Goal: Task Accomplishment & Management: Manage account settings

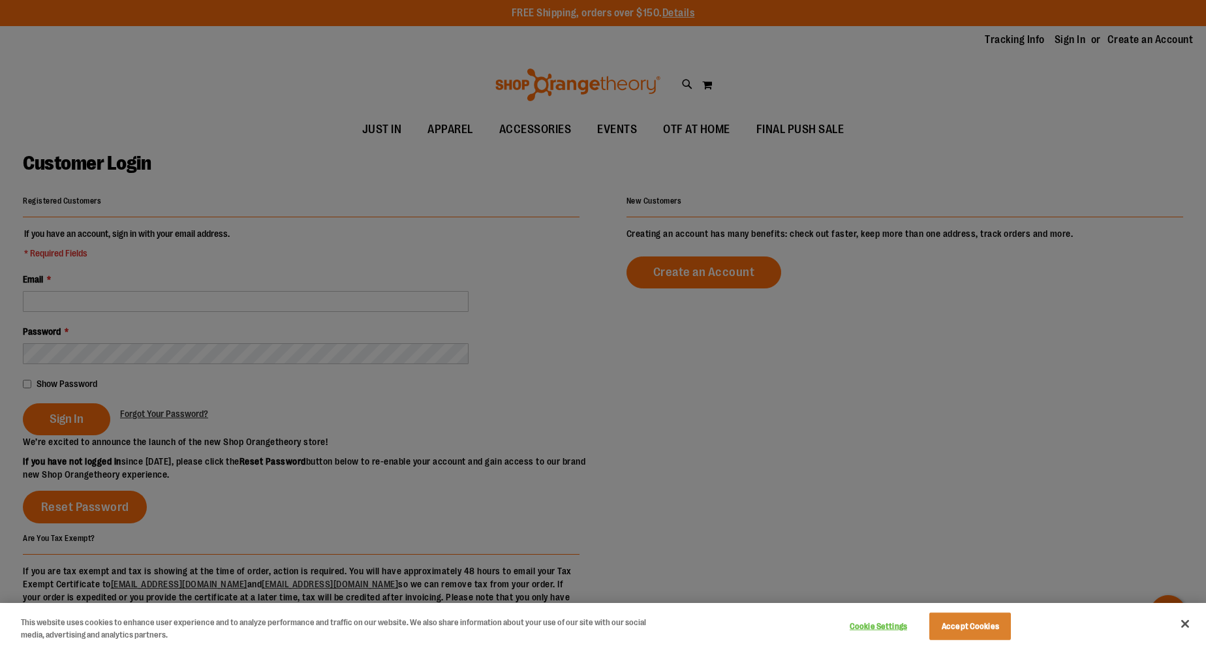
click at [61, 421] on div at bounding box center [603, 324] width 1206 height 648
click at [974, 629] on button "Accept Cookies" at bounding box center [970, 626] width 82 height 27
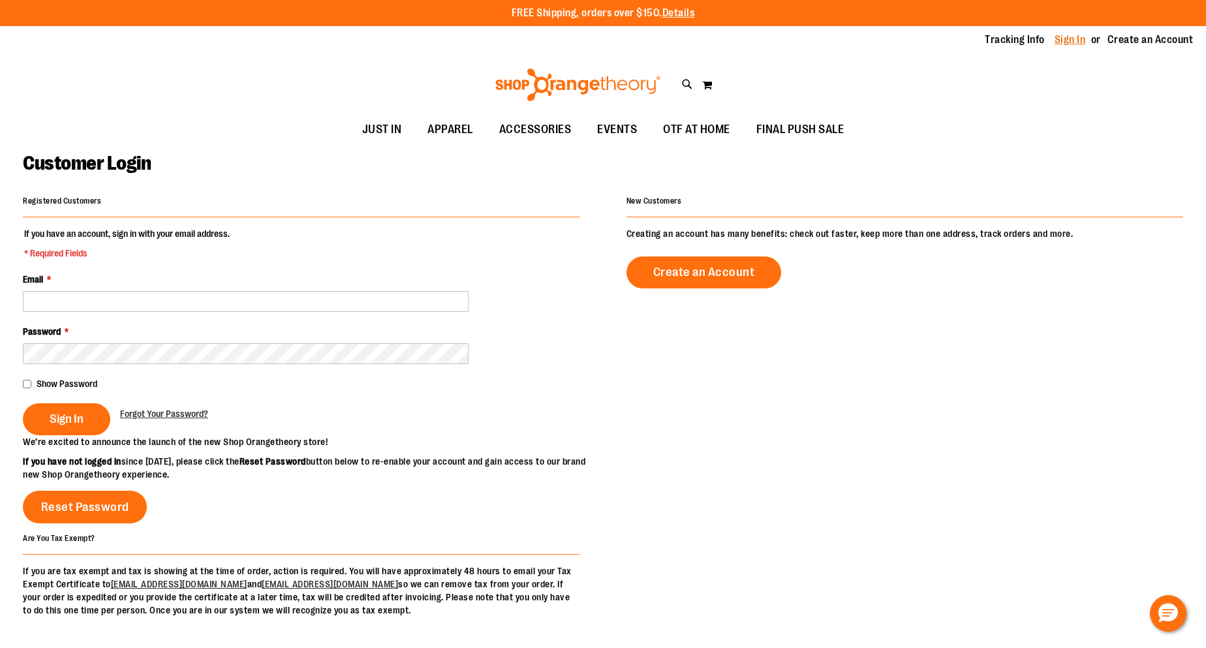
click at [1059, 39] on link "Sign In" at bounding box center [1069, 40] width 31 height 14
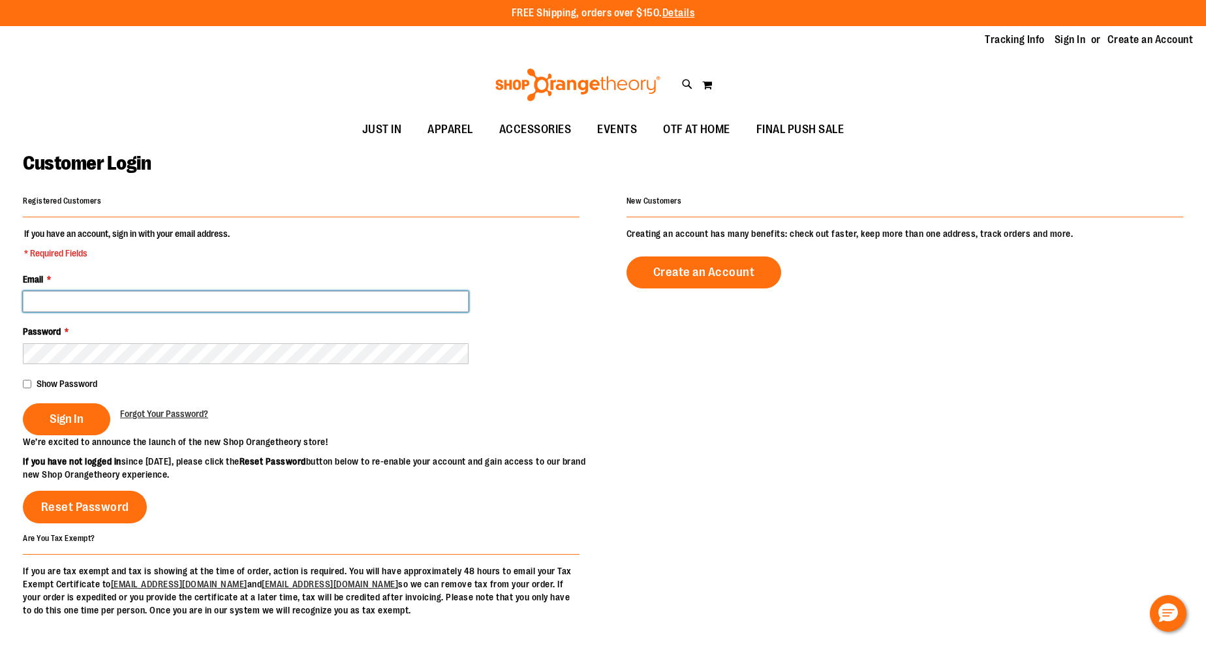
click at [132, 307] on input "Email *" at bounding box center [246, 301] width 446 height 21
type input "**********"
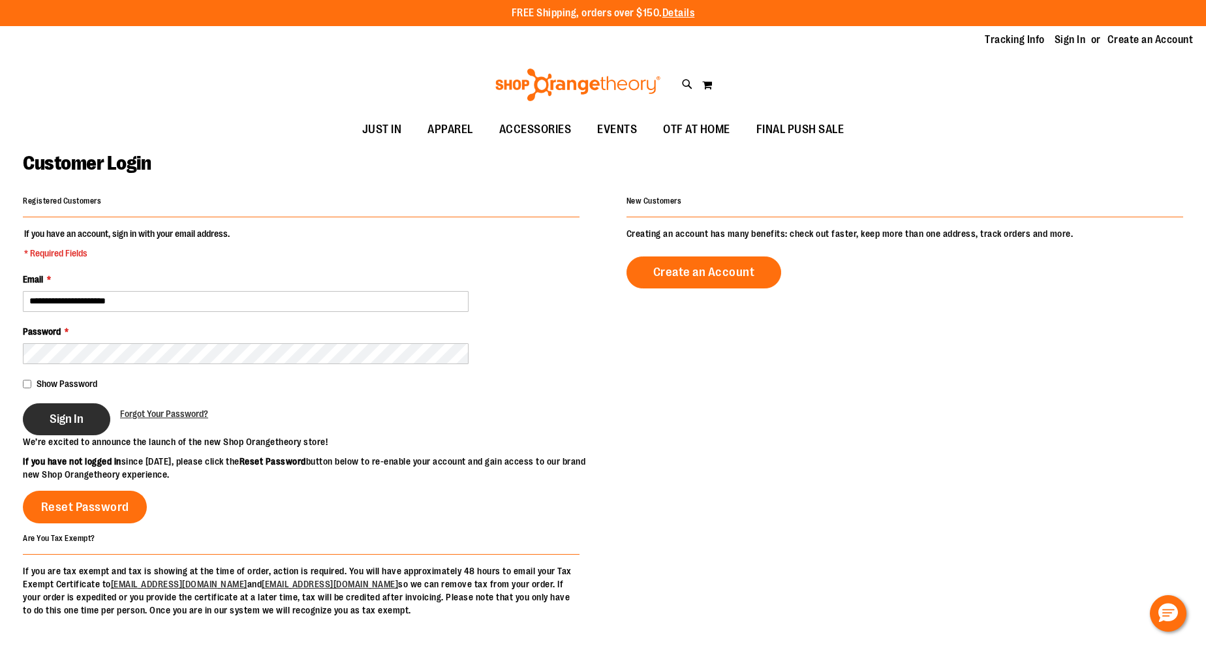
click at [54, 410] on button "Sign In" at bounding box center [66, 419] width 87 height 32
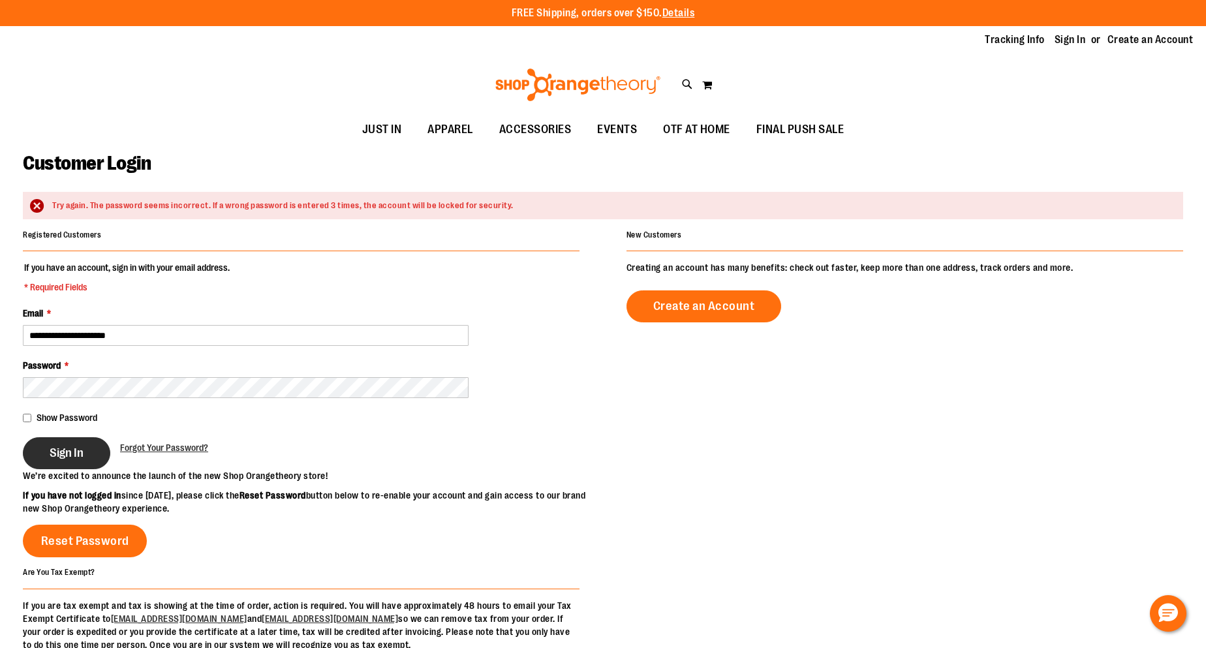
click at [63, 455] on span "Sign In" at bounding box center [67, 453] width 34 height 14
click at [153, 444] on span "Forgot Your Password?" at bounding box center [164, 447] width 88 height 10
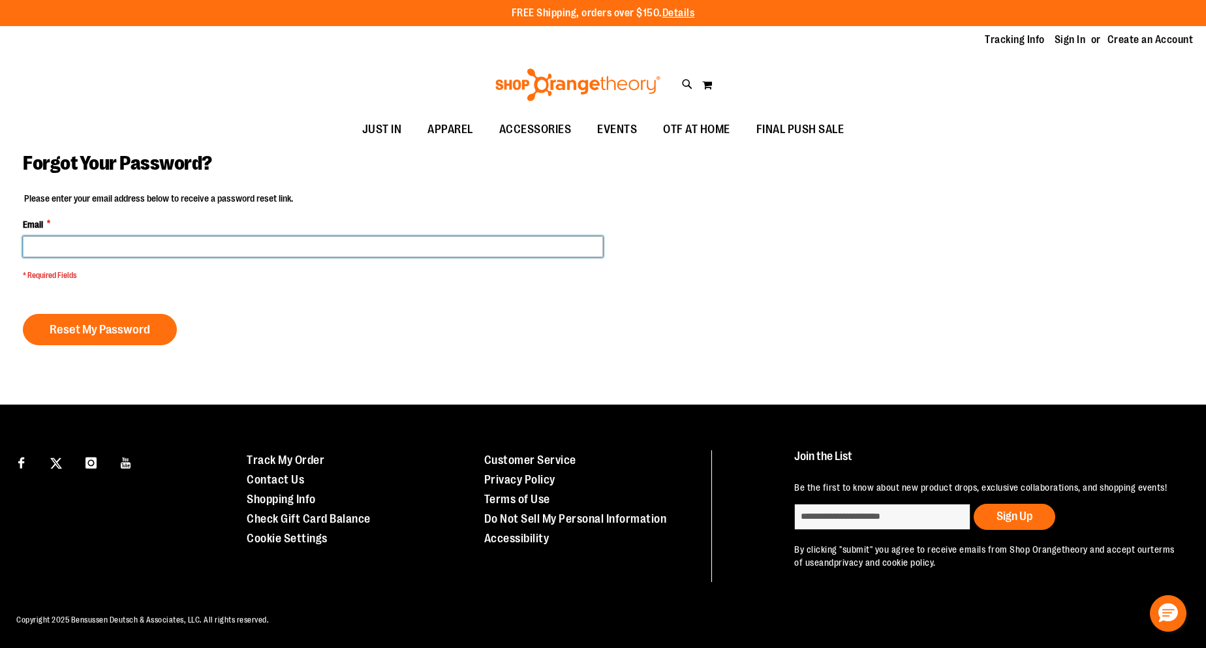
click at [75, 243] on input "Email *" at bounding box center [313, 246] width 580 height 21
type input "**********"
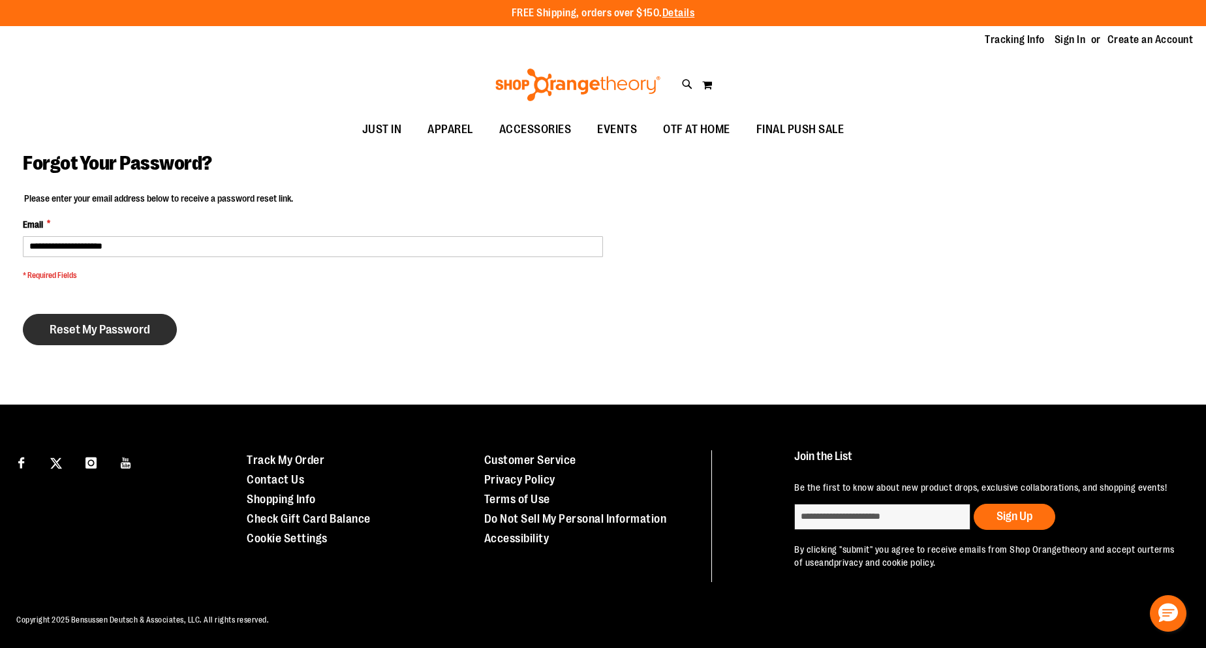
click at [82, 331] on span "Reset My Password" at bounding box center [100, 329] width 100 height 14
